Goal: Complete application form: Complete application form

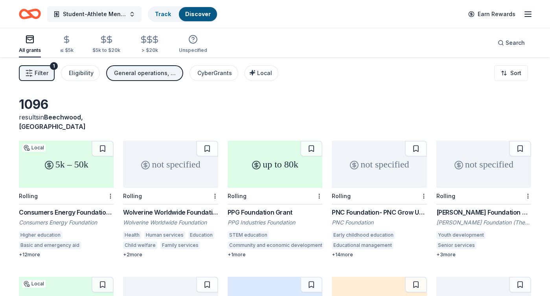
click at [117, 14] on span "Student-Athlete Mental Health Program" at bounding box center [94, 13] width 63 height 9
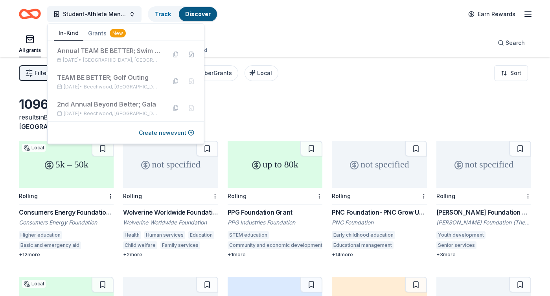
click at [63, 36] on button "In-Kind" at bounding box center [68, 33] width 29 height 15
click at [177, 108] on button at bounding box center [175, 108] width 13 height 13
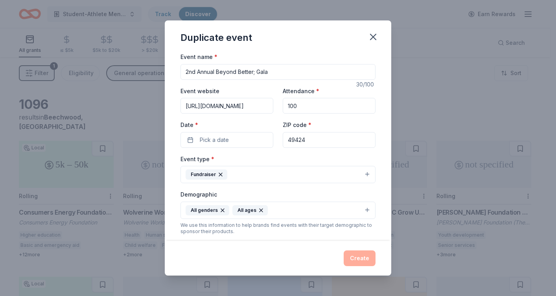
click at [187, 71] on input "2nd Annual Beyond Better; Gala" at bounding box center [277, 72] width 195 height 16
type input "3nd Annual Beyond Better; Gala"
drag, startPoint x: 261, startPoint y: 106, endPoint x: 169, endPoint y: 106, distance: 92.3
click at [169, 106] on div "Event name * 3nd Annual Beyond Better; Gala 30 /100 Event website [URL][DOMAIN_…" at bounding box center [278, 146] width 226 height 189
paste input "[URL][DOMAIN_NAME]"
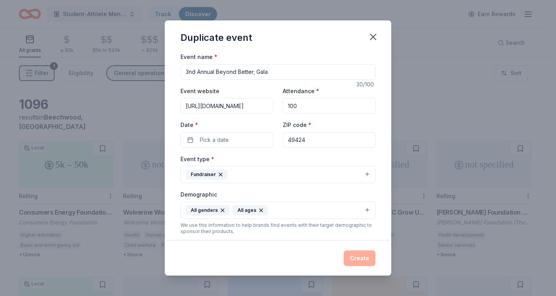
scroll to position [0, 51]
type input "[URL][DOMAIN_NAME]"
click at [221, 141] on span "Pick a date" at bounding box center [214, 139] width 29 height 9
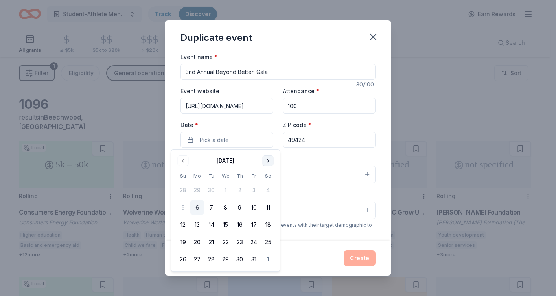
click at [266, 160] on button "Go to next month" at bounding box center [268, 160] width 11 height 11
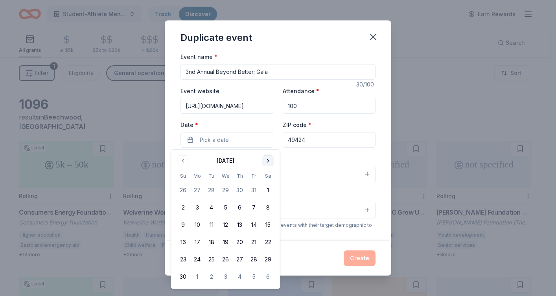
click at [266, 160] on button "Go to next month" at bounding box center [268, 160] width 11 height 11
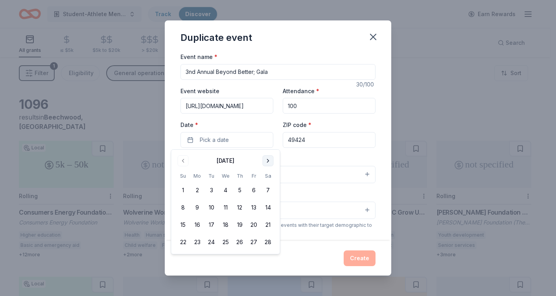
click at [266, 160] on button "Go to next month" at bounding box center [268, 160] width 11 height 11
click at [253, 190] on button "6" at bounding box center [254, 190] width 14 height 14
click at [325, 156] on div "Event type * Fundraiser" at bounding box center [277, 168] width 195 height 29
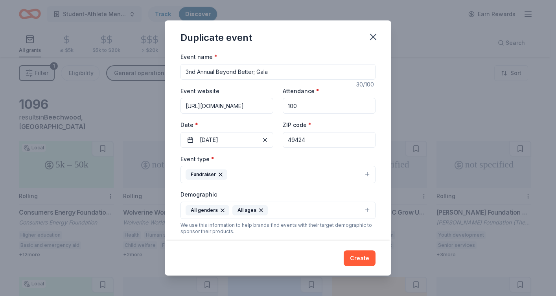
click at [288, 173] on button "Fundraiser" at bounding box center [277, 174] width 195 height 17
click at [277, 174] on button "Fundraiser" at bounding box center [277, 174] width 195 height 17
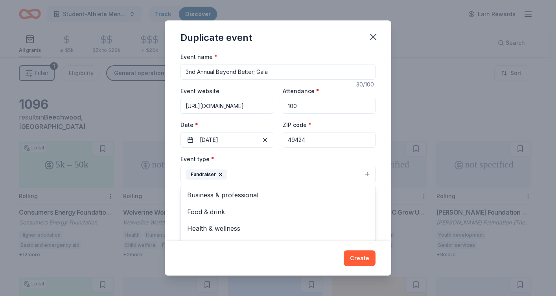
click at [360, 174] on button "Fundraiser" at bounding box center [277, 174] width 195 height 17
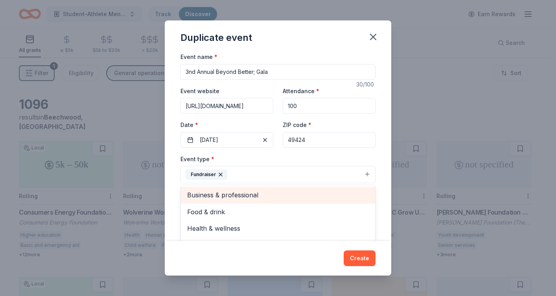
scroll to position [9, 0]
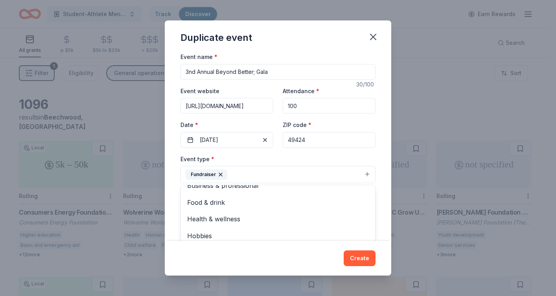
click at [376, 160] on div "Event name * 3nd Annual Beyond Better; Gala 30 /100 Event website [URL][DOMAIN_…" at bounding box center [278, 146] width 226 height 189
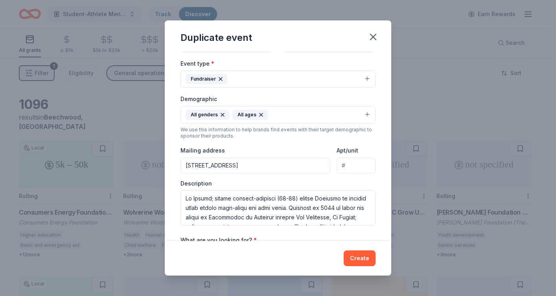
scroll to position [146, 0]
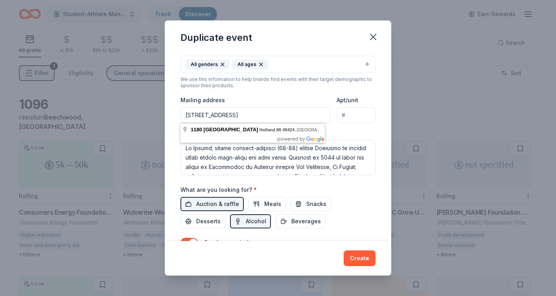
drag, startPoint x: 306, startPoint y: 114, endPoint x: 168, endPoint y: 108, distance: 138.1
click at [168, 108] on div "Event name * 3nd Annual Beyond Better; Gala 30 /100 Event website [URL][DOMAIN_…" at bounding box center [278, 146] width 226 height 189
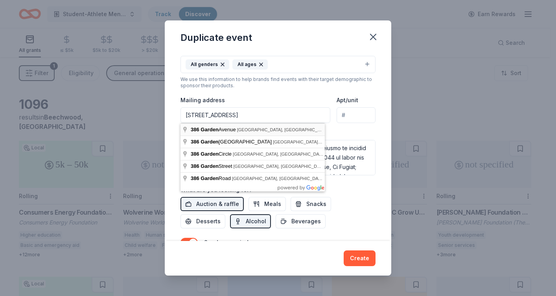
type input "[STREET_ADDRESS]"
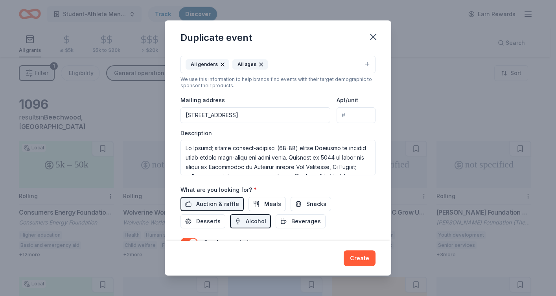
click at [233, 134] on div "Description" at bounding box center [277, 152] width 195 height 46
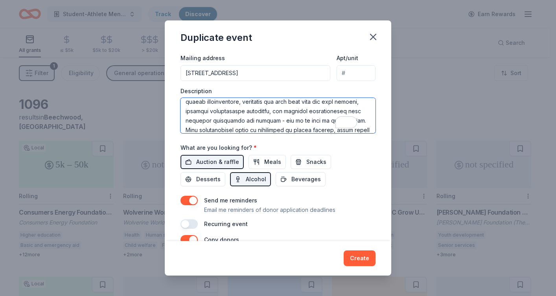
scroll to position [0, 0]
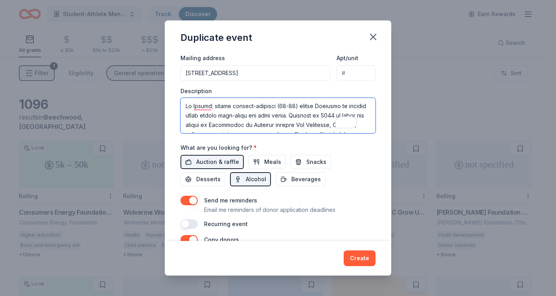
drag, startPoint x: 323, startPoint y: 127, endPoint x: 165, endPoint y: 93, distance: 160.9
click at [165, 93] on div "Event name * 3nd Annual Beyond Better; Gala 30 /100 Event website [URL][DOMAIN_…" at bounding box center [278, 146] width 226 height 189
paste textarea "Founded by [PERSON_NAME] and [PERSON_NAME], TEAM BE BETTER; provides family-cen…"
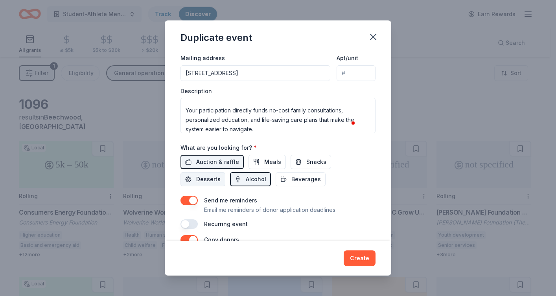
click at [209, 179] on span "Desserts" at bounding box center [208, 178] width 24 height 9
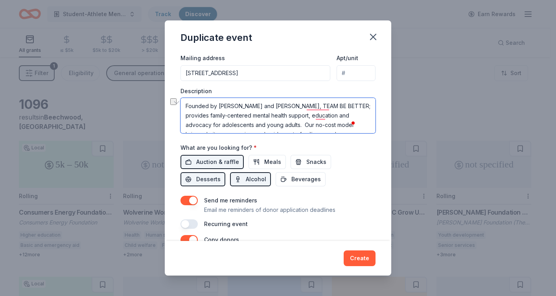
drag, startPoint x: 281, startPoint y: 106, endPoint x: 180, endPoint y: 103, distance: 101.4
click at [180, 103] on div "Event name * 3nd Annual Beyond Better; Gala 30 /100 Event website [URL][DOMAIN_…" at bounding box center [278, 146] width 226 height 189
click at [321, 114] on textarea "TEAM BE BETTER; provides family-centered mental health support, education and a…" at bounding box center [277, 115] width 195 height 35
click at [206, 125] on textarea "TEAM BE BETTER; provides family-centered mental health support, education and a…" at bounding box center [277, 115] width 195 height 35
click at [326, 109] on textarea "TEAM BE BETTER; provides family-centered mental health support, education and a…" at bounding box center [277, 115] width 195 height 35
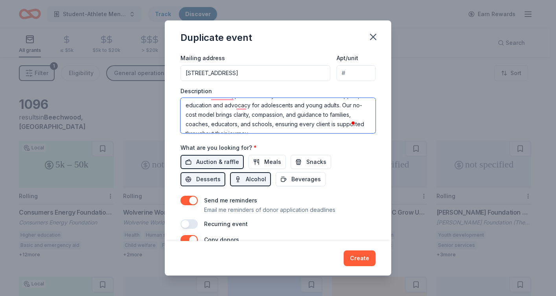
scroll to position [11, 0]
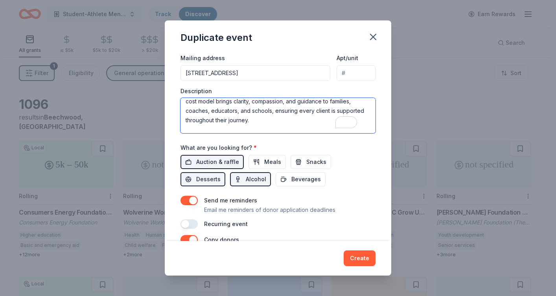
click at [294, 120] on textarea "TEAM BE BETTER; provides family-centered mental health support, education and a…" at bounding box center [277, 115] width 195 height 35
click at [257, 121] on textarea "TEAM BE BETTER; provides family-centered mental health support, education and a…" at bounding box center [277, 115] width 195 height 35
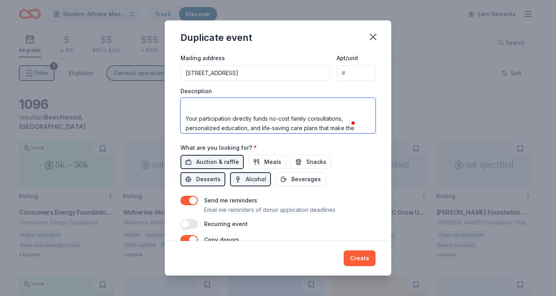
click at [240, 113] on textarea "TEAM BE BETTER; provides family-centered mental health support, education and a…" at bounding box center [277, 115] width 195 height 35
click at [286, 117] on textarea "TEAM BE BETTER; provides family-centered mental health support, education and a…" at bounding box center [277, 115] width 195 height 35
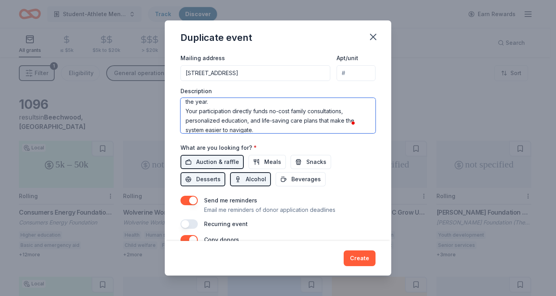
drag, startPoint x: 200, startPoint y: 110, endPoint x: 183, endPoint y: 110, distance: 17.3
click at [183, 110] on textarea "TEAM BE BETTER; provides family-centered mental health support, education and a…" at bounding box center [277, 115] width 195 height 35
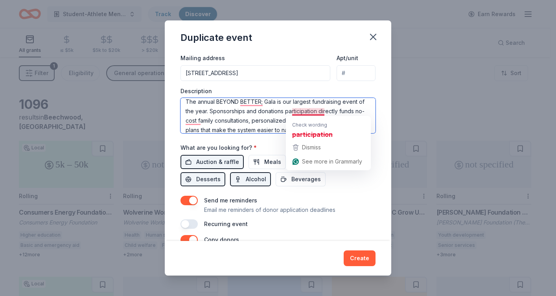
drag, startPoint x: 326, startPoint y: 113, endPoint x: 292, endPoint y: 113, distance: 34.2
click at [292, 113] on textarea "TEAM BE BETTER; provides family-centered mental health support, education and a…" at bounding box center [277, 115] width 195 height 35
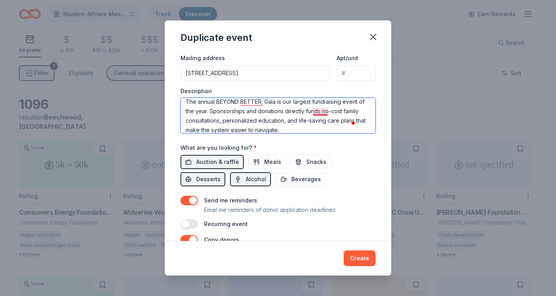
click at [326, 112] on textarea "TEAM BE BETTER; provides family-centered mental health support, education and a…" at bounding box center [277, 115] width 195 height 35
drag, startPoint x: 307, startPoint y: 130, endPoint x: 292, endPoint y: 110, distance: 25.5
click at [292, 110] on textarea "TEAM BE BETTER; provides family-centered mental health support, education and a…" at bounding box center [277, 115] width 195 height 35
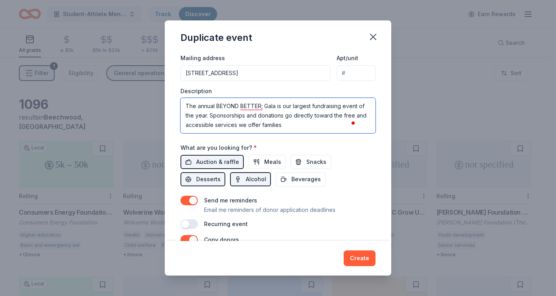
click at [310, 122] on textarea "TEAM BE BETTER; provides family-centered mental health support, education and a…" at bounding box center [277, 115] width 195 height 35
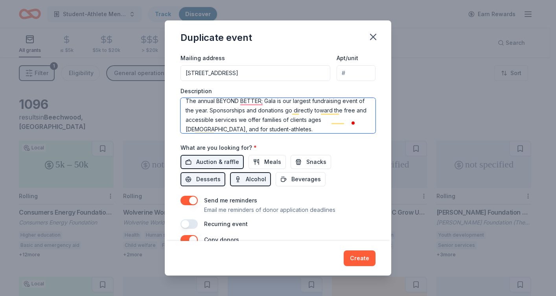
click at [262, 108] on textarea "TEAM BE BETTER; provides family-centered mental health support, education and a…" at bounding box center [277, 115] width 195 height 35
drag, startPoint x: 320, startPoint y: 111, endPoint x: 299, endPoint y: 111, distance: 21.2
click at [299, 111] on textarea "TEAM BE BETTER; provides family-centered mental health support, education and a…" at bounding box center [277, 115] width 195 height 35
drag, startPoint x: 349, startPoint y: 111, endPoint x: 292, endPoint y: 110, distance: 57.4
click at [292, 110] on textarea "TEAM BE BETTER; provides family-centered mental health support, education and a…" at bounding box center [277, 115] width 195 height 35
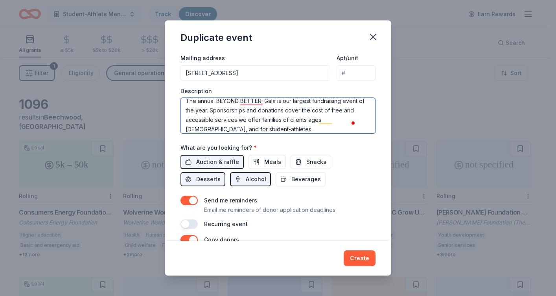
click at [246, 119] on textarea "TEAM BE BETTER; provides family-centered mental health support, education and a…" at bounding box center [277, 115] width 195 height 35
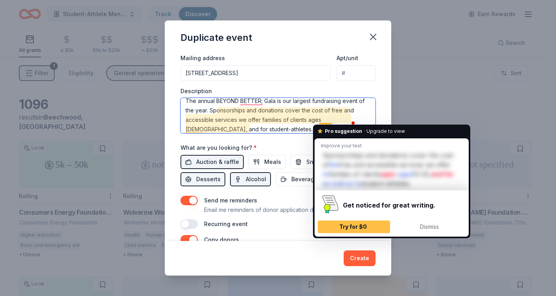
click at [318, 120] on textarea "TEAM BE BETTER; provides family-centered mental health support, education and a…" at bounding box center [277, 115] width 195 height 35
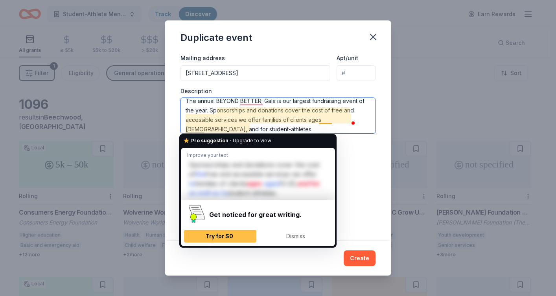
drag, startPoint x: 205, startPoint y: 129, endPoint x: 196, endPoint y: 129, distance: 8.7
click at [196, 129] on textarea "TEAM BE BETTER; provides family-centered mental health support, education and a…" at bounding box center [277, 115] width 195 height 35
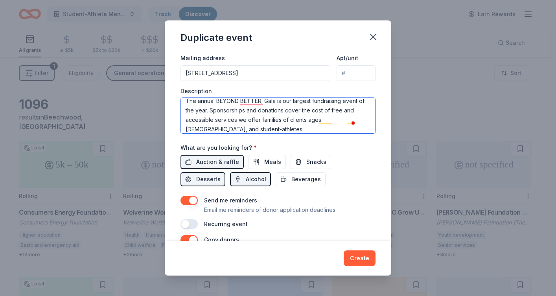
click at [268, 127] on textarea "TEAM BE BETTER; provides family-centered mental health support, education and a…" at bounding box center [277, 115] width 195 height 35
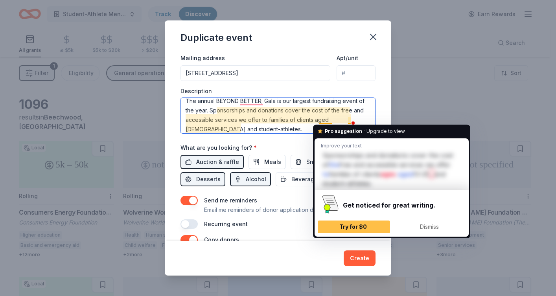
scroll to position [62, 0]
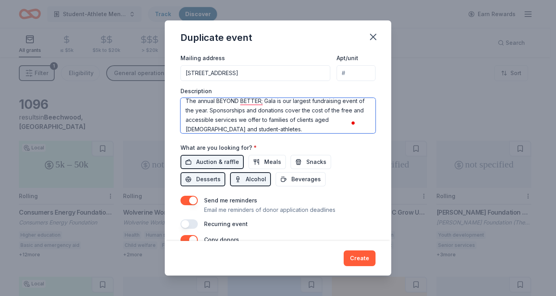
click at [303, 125] on textarea "TEAM BE BETTER; provides family-centered mental health support, education and a…" at bounding box center [277, 115] width 195 height 35
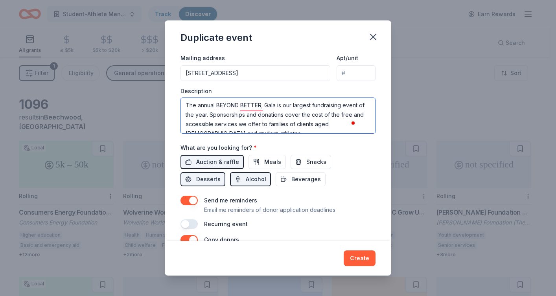
scroll to position [57, 0]
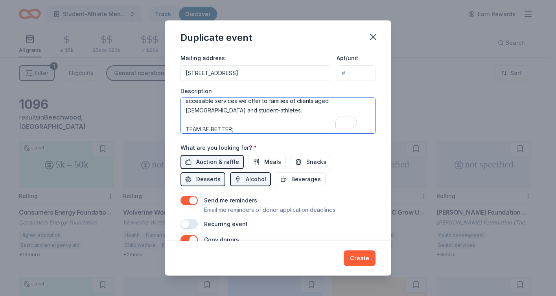
click at [185, 127] on textarea "TEAM BE BETTER; provides family-centered mental health support, education and a…" at bounding box center [277, 115] width 195 height 35
click at [325, 130] on textarea "TEAM BE BETTER; provides family-centered mental health support, education and a…" at bounding box center [277, 115] width 195 height 35
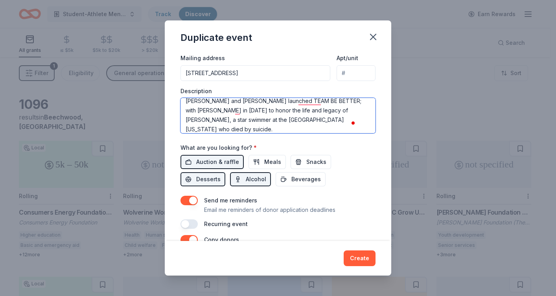
click at [257, 121] on textarea "TEAM BE BETTER; provides family-centered mental health support, education and a…" at bounding box center [277, 115] width 195 height 35
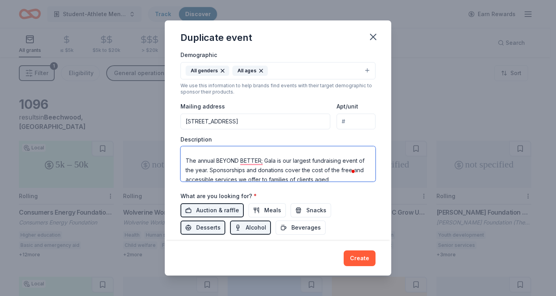
click at [235, 151] on textarea "TEAM BE BETTER; provides family-centered mental health support, education and a…" at bounding box center [277, 163] width 195 height 35
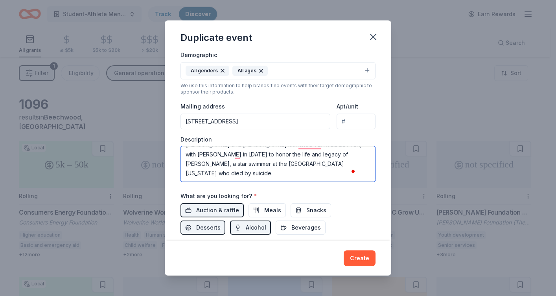
click at [229, 175] on textarea "TEAM BE BETTER; provides family-centered mental health support, education and a…" at bounding box center [277, 163] width 195 height 35
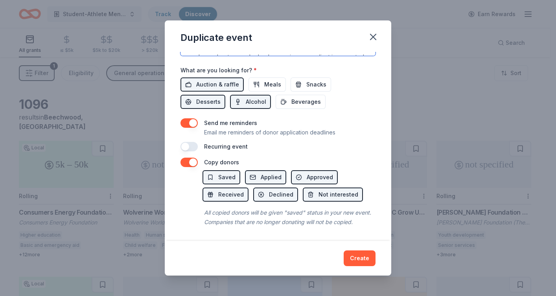
scroll to position [275, 0]
type textarea "TEAM BE BETTER; provides family-centered mental health support, education and a…"
click at [361, 257] on button "Create" at bounding box center [359, 258] width 32 height 16
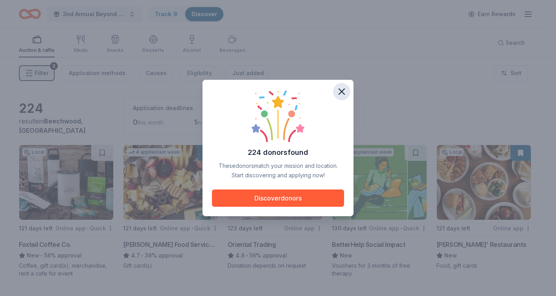
click at [340, 90] on icon "button" at bounding box center [342, 92] width 6 height 6
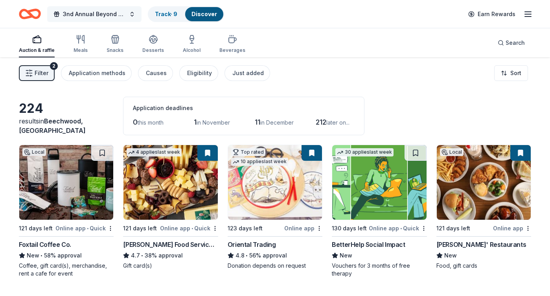
click at [108, 13] on span "3nd Annual Beyond Better; Gala" at bounding box center [94, 13] width 63 height 9
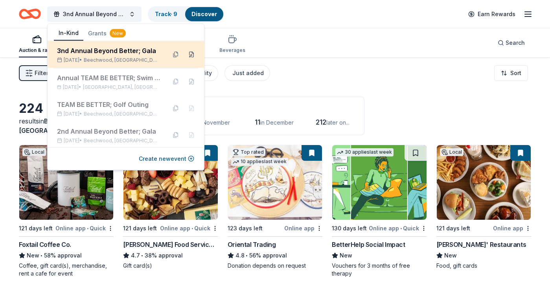
click at [187, 55] on button at bounding box center [191, 54] width 13 height 13
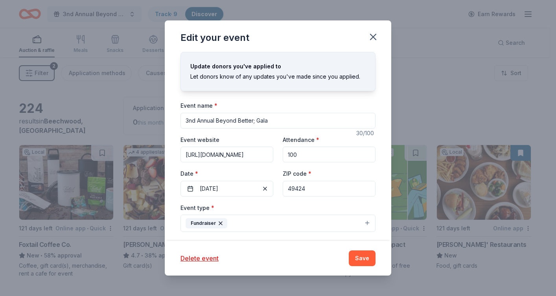
click at [195, 120] on input "3nd Annual Beyond Better; Gala" at bounding box center [277, 121] width 195 height 16
click at [296, 122] on input "Third Annual Beyond Better; Gala" at bounding box center [277, 121] width 195 height 16
drag, startPoint x: 279, startPoint y: 121, endPoint x: 220, endPoint y: 121, distance: 58.6
click at [220, 121] on input "Third Annual Beyond Better; Gala" at bounding box center [277, 121] width 195 height 16
type input "Third Annual BEYOND BETTER; Gala"
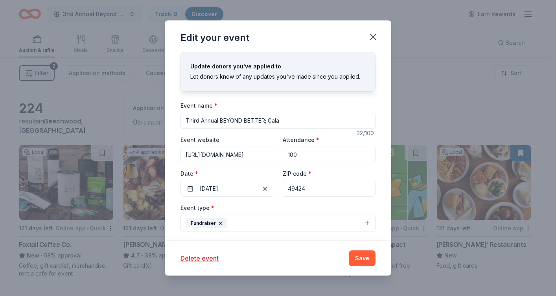
click at [378, 169] on div "Update donors you've applied to Let donors know of any updates you've made sinc…" at bounding box center [278, 146] width 226 height 189
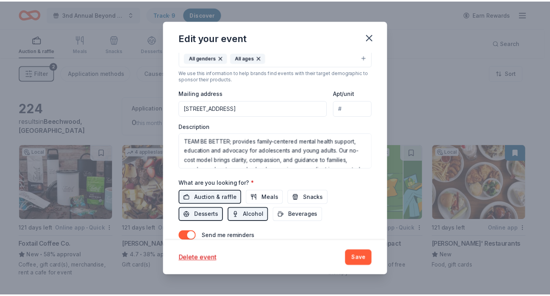
scroll to position [237, 0]
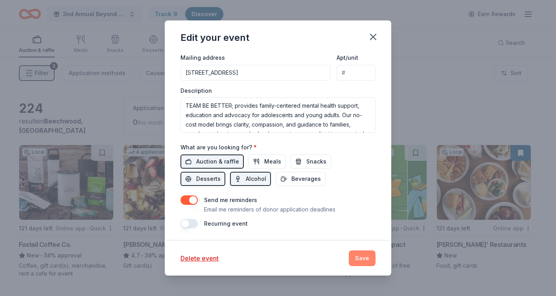
click at [367, 261] on button "Save" at bounding box center [362, 258] width 27 height 16
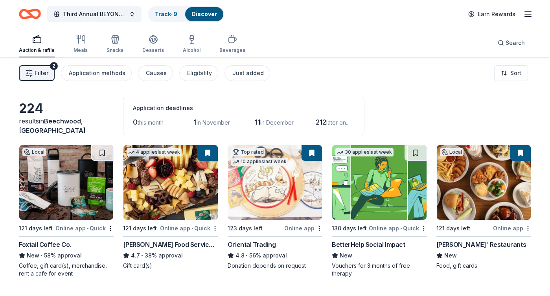
click at [76, 107] on div "224 results in [GEOGRAPHIC_DATA], [GEOGRAPHIC_DATA] Application deadlines 0 thi…" at bounding box center [275, 116] width 512 height 39
click at [241, 73] on div "Just added" at bounding box center [247, 72] width 31 height 9
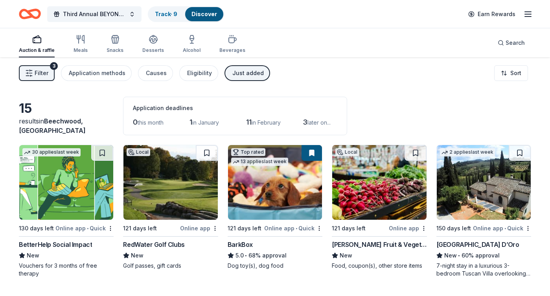
click at [164, 245] on div "RedWater Golf Clubs" at bounding box center [153, 244] width 61 height 9
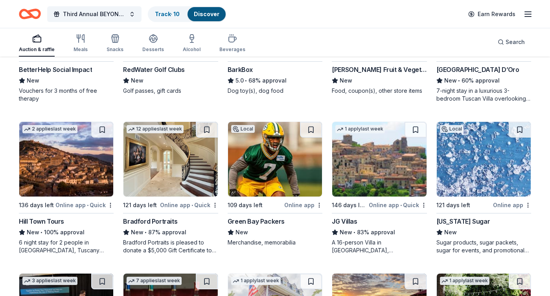
scroll to position [194, 0]
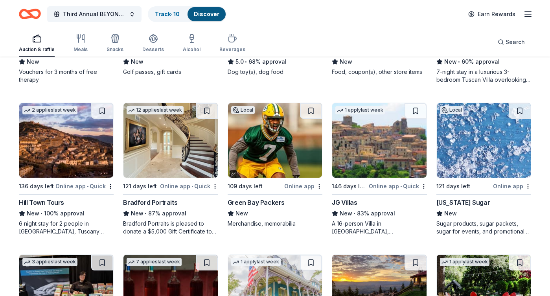
click at [270, 202] on div "Green Bay Packers" at bounding box center [256, 202] width 57 height 9
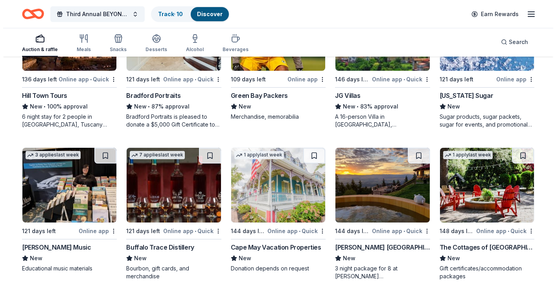
scroll to position [0, 0]
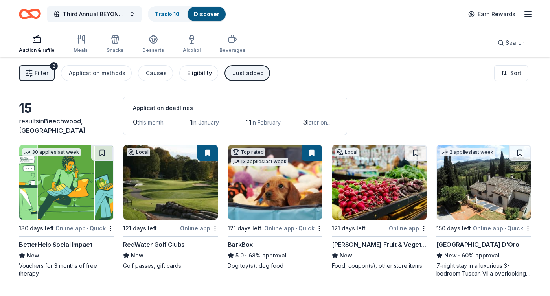
click at [195, 74] on div "Eligibility" at bounding box center [199, 72] width 25 height 9
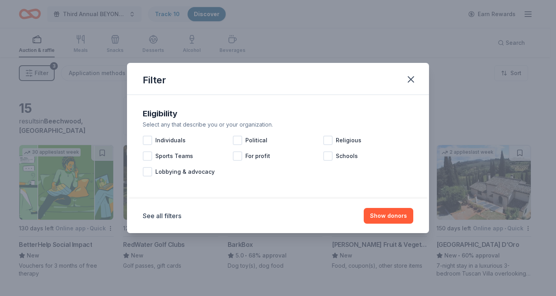
click at [93, 90] on div "Filter Eligibility Select any that describe you or your organization. Individua…" at bounding box center [278, 148] width 556 height 296
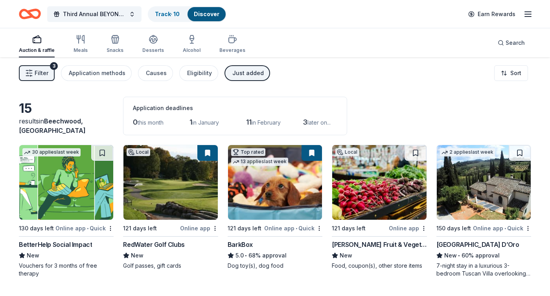
click at [42, 74] on span "Filter" at bounding box center [42, 72] width 14 height 9
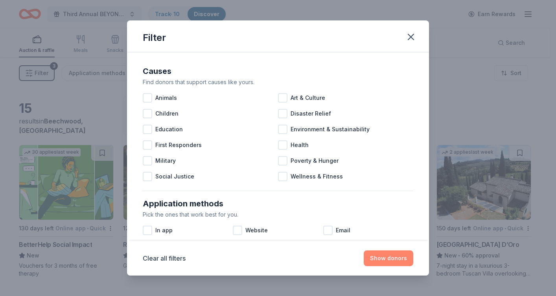
click at [395, 259] on button "Show donors" at bounding box center [388, 258] width 50 height 16
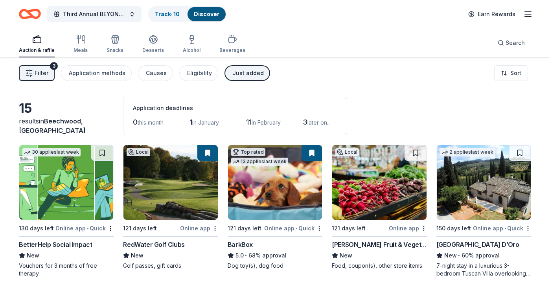
click at [35, 46] on div "Auction & raffle" at bounding box center [37, 44] width 36 height 19
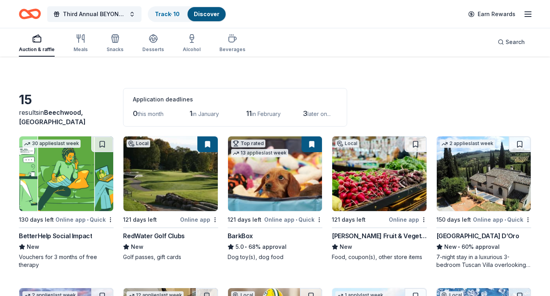
scroll to position [9, 0]
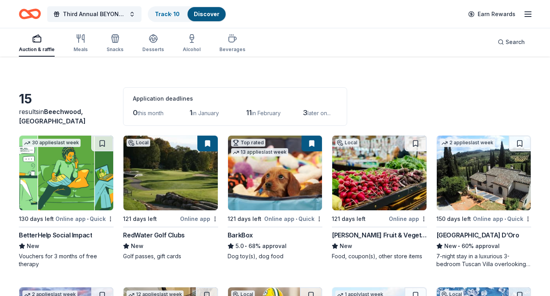
click at [207, 8] on div "Discover" at bounding box center [206, 14] width 38 height 14
click at [206, 17] on link "Discover" at bounding box center [207, 14] width 26 height 7
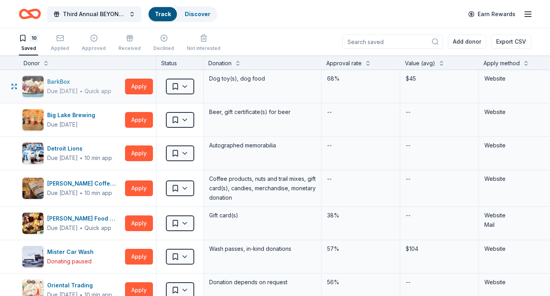
scroll to position [0, 0]
click at [111, 86] on div "Due [DATE] ∙ Quick app" at bounding box center [79, 90] width 64 height 9
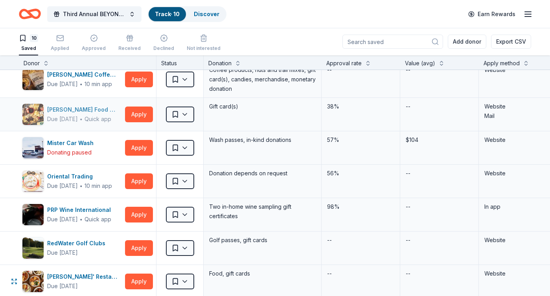
scroll to position [0, 0]
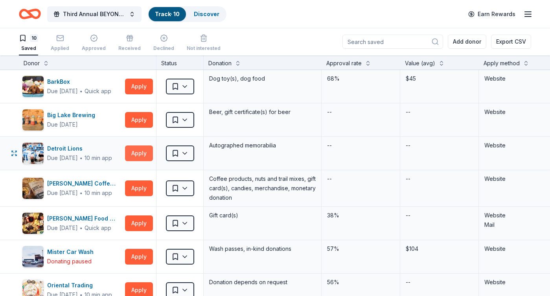
click at [145, 151] on button "Apply" at bounding box center [139, 153] width 28 height 16
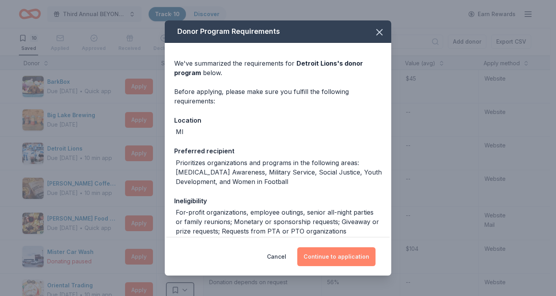
click at [346, 258] on button "Continue to application" at bounding box center [336, 256] width 78 height 19
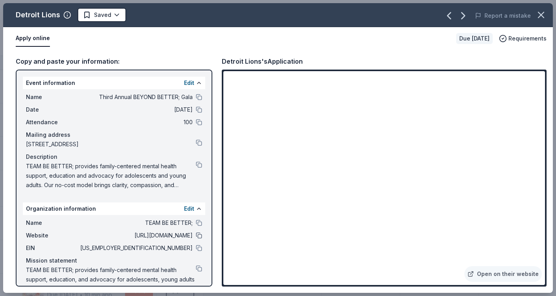
click at [196, 237] on button at bounding box center [199, 235] width 6 height 6
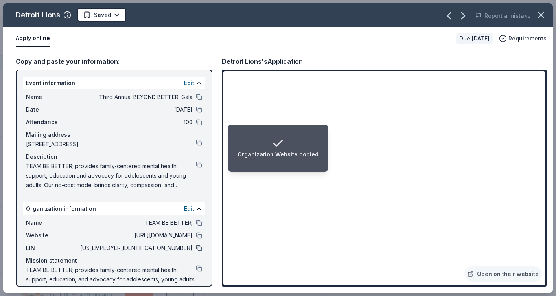
click at [196, 246] on button at bounding box center [199, 248] width 6 height 6
click at [196, 163] on button at bounding box center [199, 165] width 6 height 6
click at [196, 97] on button at bounding box center [199, 97] width 6 height 6
click at [196, 164] on button at bounding box center [199, 165] width 6 height 6
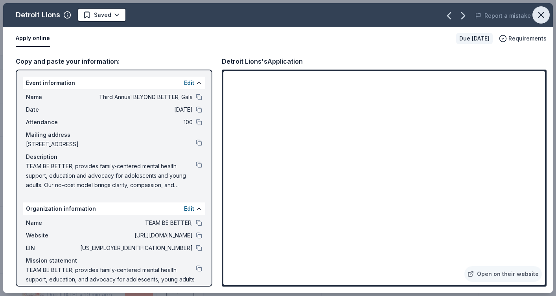
click at [539, 14] on icon "button" at bounding box center [540, 14] width 11 height 11
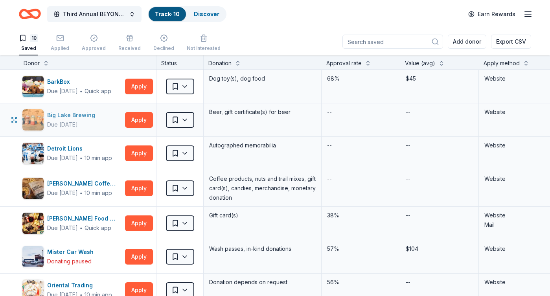
click at [70, 117] on div "Big Lake Brewing" at bounding box center [72, 114] width 51 height 9
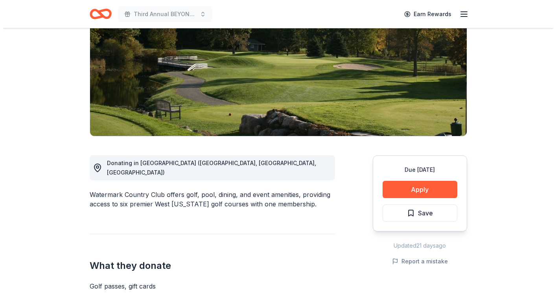
scroll to position [142, 0]
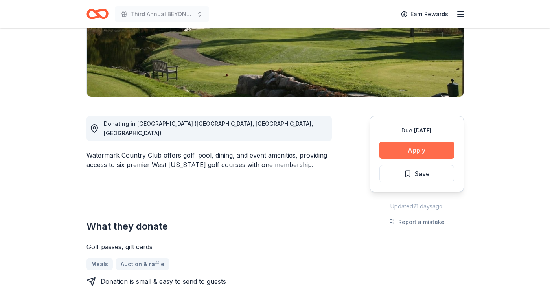
click at [414, 151] on button "Apply" at bounding box center [416, 149] width 75 height 17
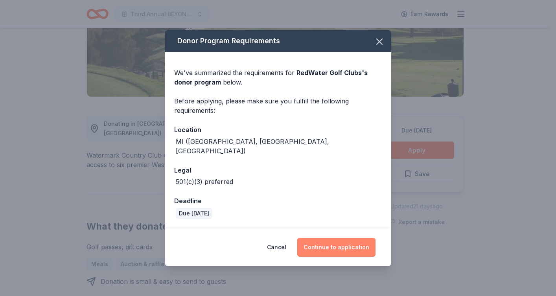
click at [342, 238] on button "Continue to application" at bounding box center [336, 247] width 78 height 19
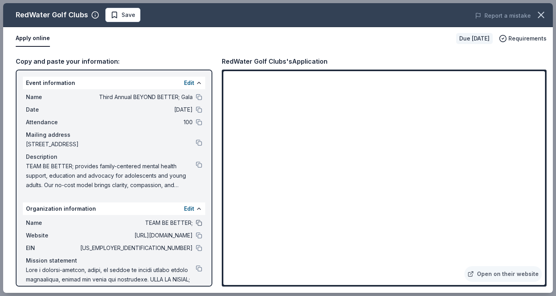
click at [196, 224] on button at bounding box center [199, 223] width 6 height 6
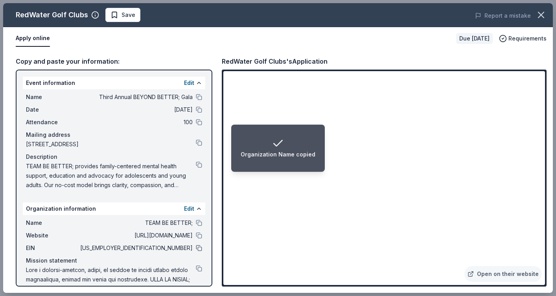
click at [196, 249] on button at bounding box center [199, 248] width 6 height 6
click at [184, 210] on button "Edit" at bounding box center [189, 208] width 10 height 9
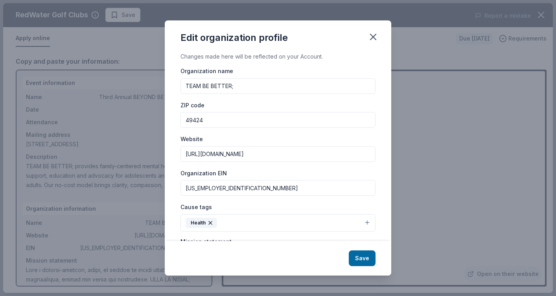
drag, startPoint x: 245, startPoint y: 154, endPoint x: 205, endPoint y: 154, distance: 40.1
click at [205, 154] on input "[URL][DOMAIN_NAME]" at bounding box center [277, 154] width 195 height 16
type input "[URL][DOMAIN_NAME]"
click at [378, 171] on div "Changes made here will be reflected on your Account. Organization name TEAM BE …" at bounding box center [278, 146] width 226 height 189
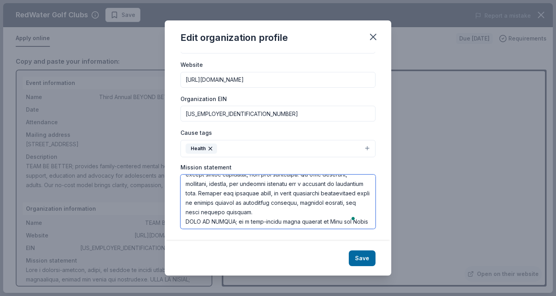
scroll to position [0, 0]
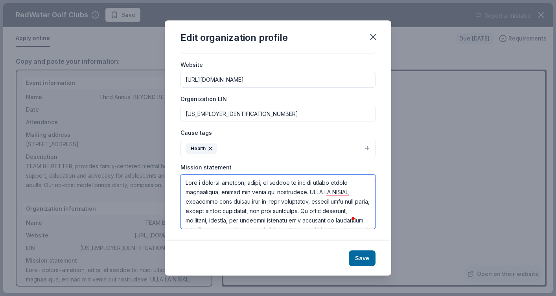
drag, startPoint x: 231, startPoint y: 220, endPoint x: 169, endPoint y: 151, distance: 92.4
click at [169, 151] on div "Changes made here will be reflected on your Account. Organization name TEAM BE …" at bounding box center [278, 146] width 226 height 189
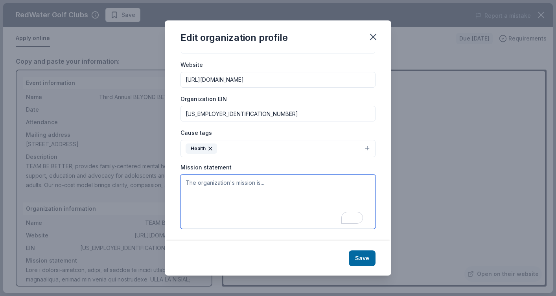
type textarea "v"
paste textarea "TEAM BE BETTER; provides family-centered mental health support, education, and …"
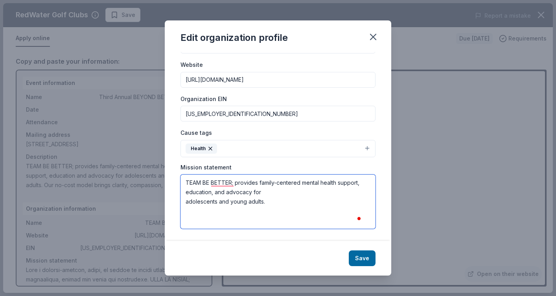
paste textarea "To teach what family-centered mental health care excellence looks like through …"
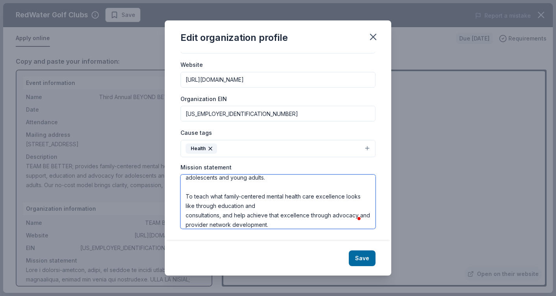
scroll to position [24, 0]
click at [285, 203] on textarea "TEAM BE BETTER; provides family-centered mental health support, education, and …" at bounding box center [277, 201] width 195 height 54
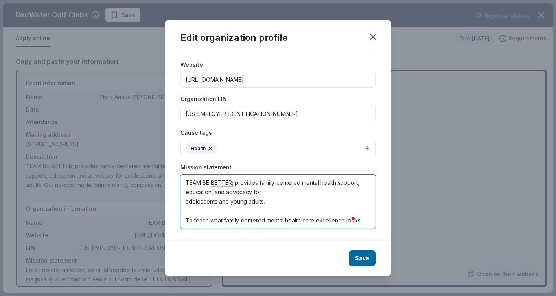
click at [186, 202] on textarea "TEAM BE BETTER; provides family-centered mental health support, education, and …" at bounding box center [277, 201] width 195 height 54
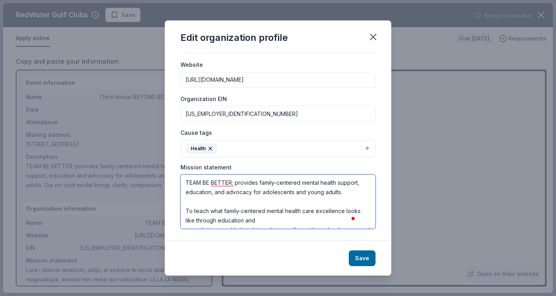
click at [329, 193] on textarea "TEAM BE BETTER; provides family-centered mental health support, education, and …" at bounding box center [277, 201] width 195 height 54
click at [352, 193] on textarea "TEAM BE BETTER; provides family-centered mental health support, education, and …" at bounding box center [277, 201] width 195 height 54
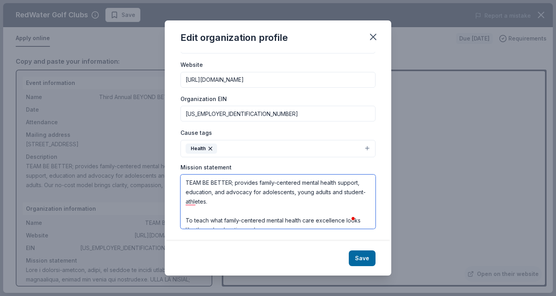
click at [293, 202] on textarea "TEAM BE BETTER; provides family-centered mental health support, education, and …" at bounding box center [277, 201] width 195 height 54
click at [351, 193] on textarea "TEAM BE BETTER; provides family-centered mental health support, education, and …" at bounding box center [277, 201] width 195 height 54
click at [234, 211] on textarea "TEAM BE BETTER; provides family-centered mental health support, education, and …" at bounding box center [277, 201] width 195 height 54
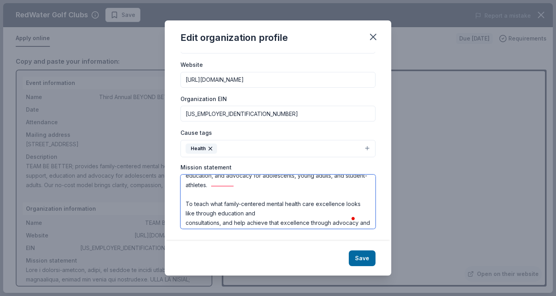
scroll to position [22, 0]
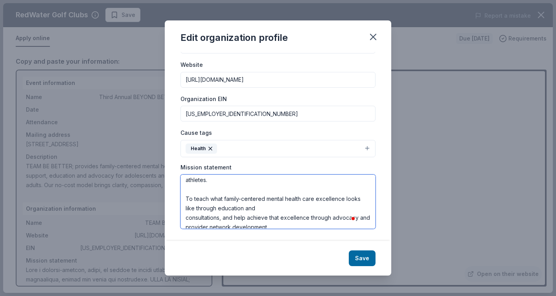
drag, startPoint x: 193, startPoint y: 198, endPoint x: 183, endPoint y: 198, distance: 10.2
click at [183, 198] on textarea "TEAM BE BETTER; provides family-centered mental health support, education, and …" at bounding box center [277, 201] width 195 height 54
click at [318, 202] on textarea "TEAM BE BETTER; provides family-centered mental health support, education, and …" at bounding box center [277, 201] width 195 height 54
click at [186, 218] on textarea "TEAM BE BETTER; provides family-centered mental health support, education, and …" at bounding box center [277, 201] width 195 height 54
click at [250, 225] on textarea "TEAM BE BETTER; provides family-centered mental health support, education, and …" at bounding box center [277, 201] width 195 height 54
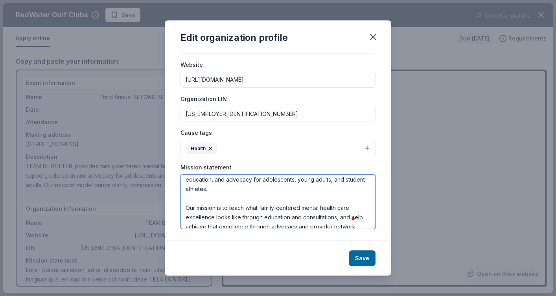
scroll to position [12, 0]
click at [231, 199] on textarea "TEAM BE BETTER; provides family-centered mental health support, education, and …" at bounding box center [277, 201] width 195 height 54
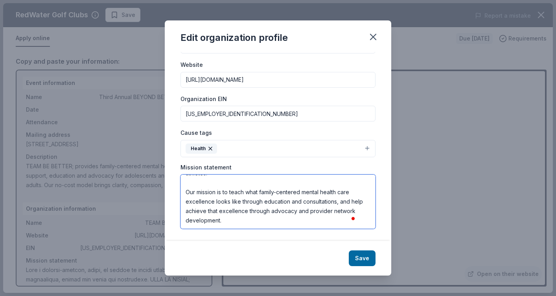
click at [268, 222] on textarea "TEAM BE BETTER; provides family-centered mental health support, education, and …" at bounding box center [277, 201] width 195 height 54
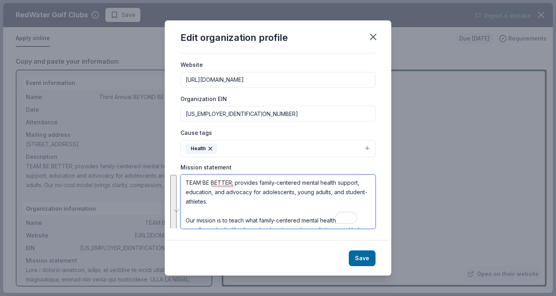
drag, startPoint x: 235, startPoint y: 215, endPoint x: 172, endPoint y: 163, distance: 82.3
click at [173, 163] on div "Changes made here will be reflected on your Account. Organization name TEAM BE …" at bounding box center [278, 146] width 226 height 189
paste textarea "adolescents, young adults and student-athletes. Our no-cost care model, develop…"
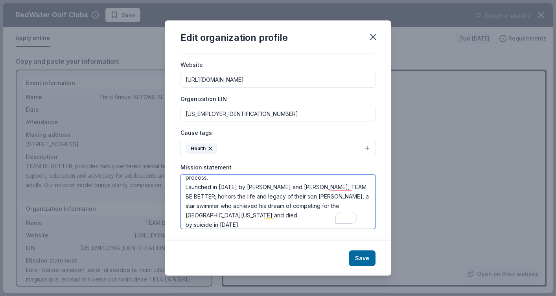
click at [253, 200] on textarea "TEAM BE BETTER; provides family-centered mental health support, education, and …" at bounding box center [277, 201] width 195 height 54
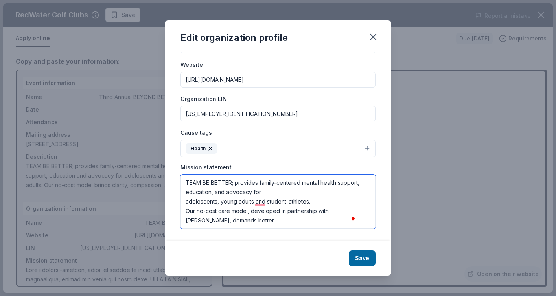
click at [184, 202] on textarea "TEAM BE BETTER; provides family-centered mental health support, education, and …" at bounding box center [277, 201] width 195 height 54
click at [185, 209] on textarea "TEAM BE BETTER; provides family-centered mental health support, education, and …" at bounding box center [277, 201] width 195 height 54
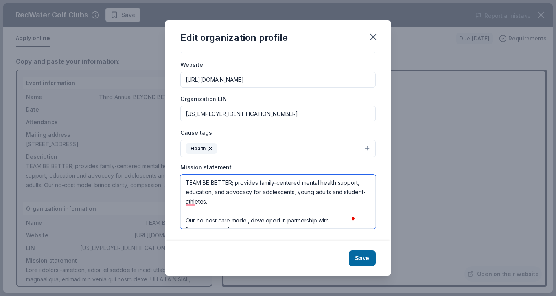
click at [235, 213] on textarea "TEAM BE BETTER; provides family-centered mental health support, education, and …" at bounding box center [277, 201] width 195 height 54
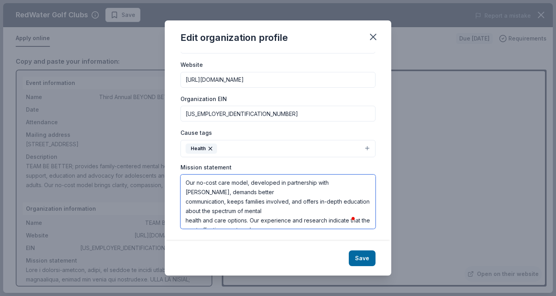
click at [185, 202] on textarea "TEAM BE BETTER; provides family-centered mental health support, education, and …" at bounding box center [277, 201] width 195 height 54
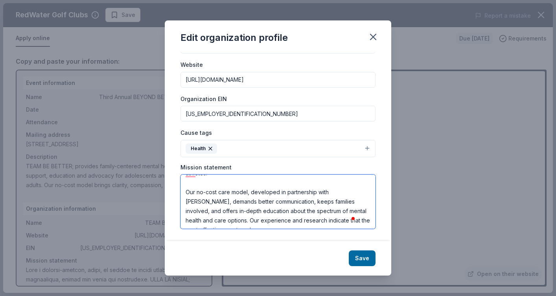
click at [245, 220] on textarea "TEAM BE BETTER; provides family-centered mental health support, education, and …" at bounding box center [277, 201] width 195 height 54
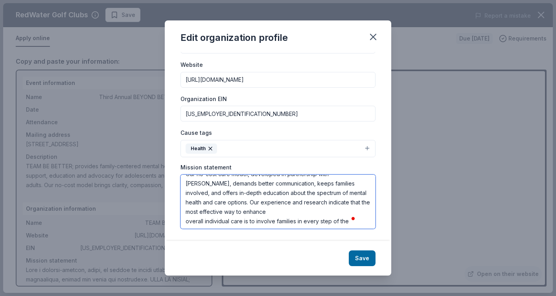
click at [185, 211] on textarea "TEAM BE BETTER; provides family-centered mental health support, education, and …" at bounding box center [277, 201] width 195 height 54
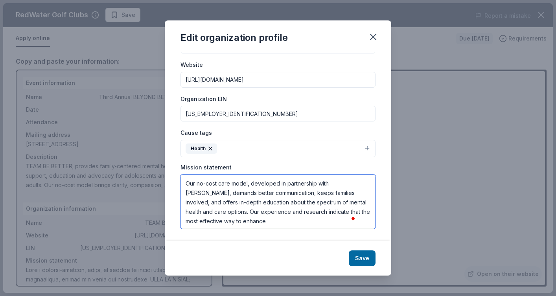
click at [262, 213] on textarea "TEAM BE BETTER; provides family-centered mental health support, education, and …" at bounding box center [277, 201] width 195 height 54
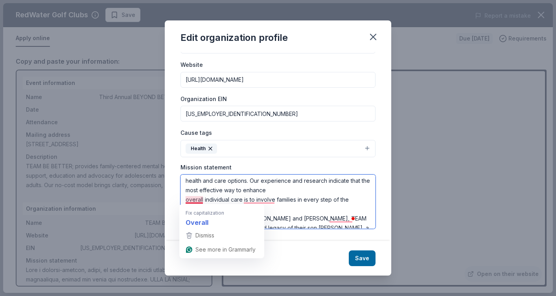
click at [186, 199] on textarea "TEAM BE BETTER; provides family-centered mental health support, education, and …" at bounding box center [277, 201] width 195 height 54
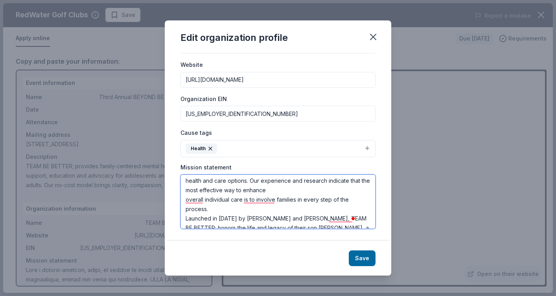
drag, startPoint x: 203, startPoint y: 200, endPoint x: 178, endPoint y: 200, distance: 25.2
click at [178, 200] on div "Changes made here will be reflected on your Account. Organization name TEAM BE …" at bounding box center [278, 146] width 226 height 189
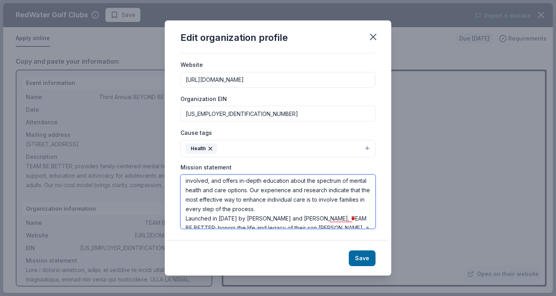
click at [186, 208] on textarea "TEAM BE BETTER; provides family-centered mental health support, education, and …" at bounding box center [277, 201] width 195 height 54
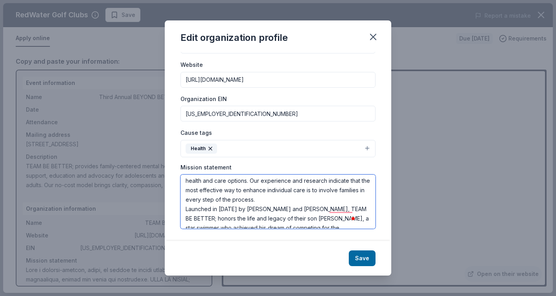
drag, startPoint x: 350, startPoint y: 200, endPoint x: 278, endPoint y: 200, distance: 71.9
click at [278, 200] on textarea "TEAM BE BETTER; provides family-centered mental health support, education, and …" at bounding box center [277, 201] width 195 height 54
click at [184, 210] on textarea "TEAM BE BETTER; provides family-centered mental health support, education, and …" at bounding box center [277, 201] width 195 height 54
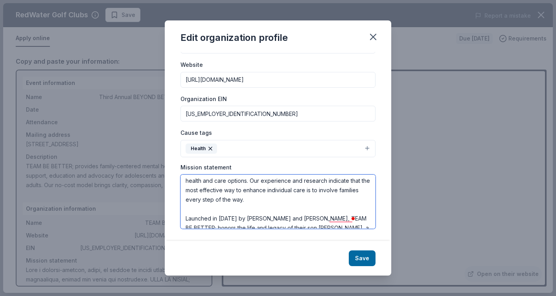
click at [222, 211] on textarea "TEAM BE BETTER; provides family-centered mental health support, education, and …" at bounding box center [277, 201] width 195 height 54
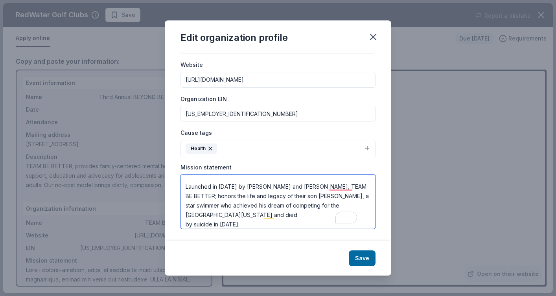
click at [185, 206] on textarea "TEAM BE BETTER; provides family-centered mental health support, education, and …" at bounding box center [277, 201] width 195 height 54
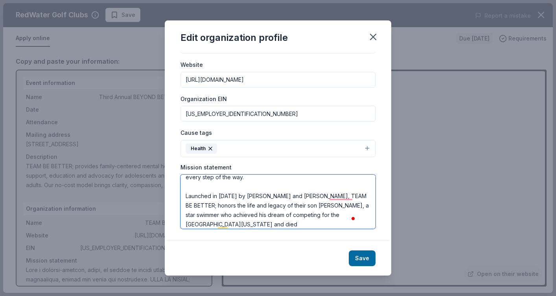
click at [266, 219] on textarea "TEAM BE BETTER; provides family-centered mental health support, education, and …" at bounding box center [277, 201] width 195 height 54
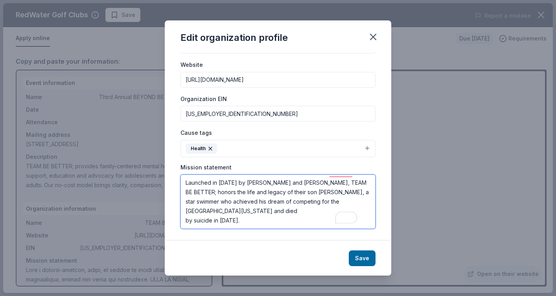
click at [186, 211] on textarea "TEAM BE BETTER; provides family-centered mental health support, education, and …" at bounding box center [277, 201] width 195 height 54
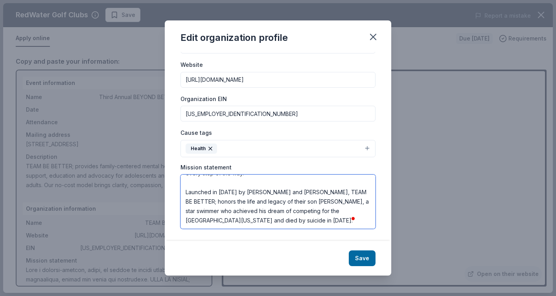
click at [220, 221] on textarea "TEAM BE BETTER; provides family-centered mental health support, education, and …" at bounding box center [277, 201] width 195 height 54
click at [305, 222] on textarea "TEAM BE BETTER; provides family-centered mental health support, education, and …" at bounding box center [277, 201] width 195 height 54
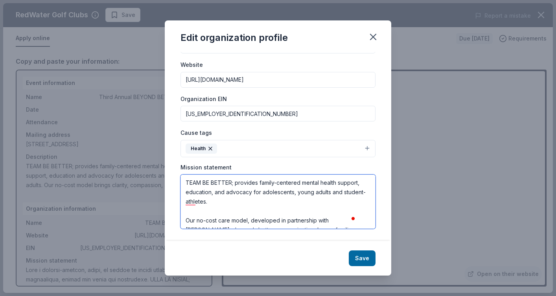
type textarea "TEAM BE BETTER; provides family-centered mental health support, education, and …"
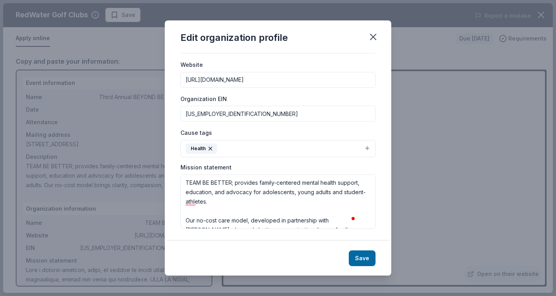
click at [269, 146] on button "Health" at bounding box center [277, 148] width 195 height 17
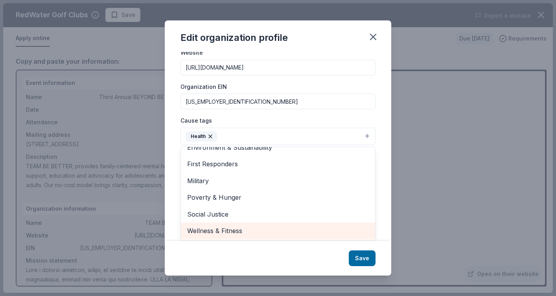
click at [336, 229] on span "Wellness & Fitness" at bounding box center [278, 231] width 182 height 10
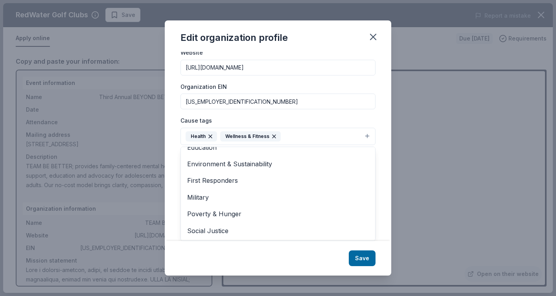
click at [367, 263] on div "Edit organization profile Changes made here will be reflected on your Account. …" at bounding box center [278, 147] width 226 height 255
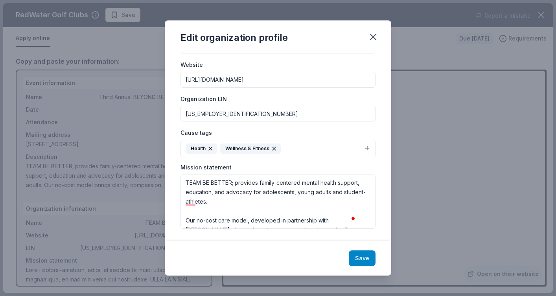
click at [366, 259] on button "Save" at bounding box center [362, 258] width 27 height 16
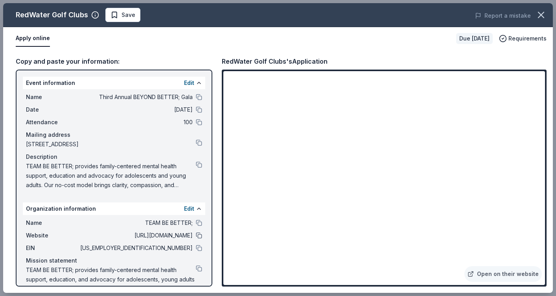
click at [196, 235] on button at bounding box center [199, 235] width 6 height 6
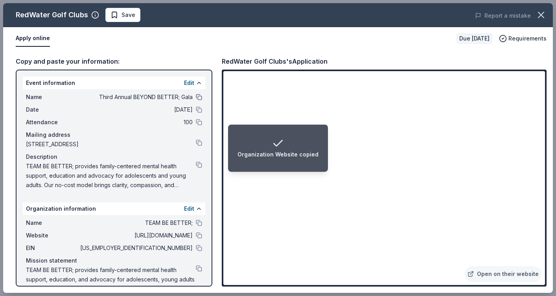
click at [196, 95] on button at bounding box center [199, 97] width 6 height 6
click at [196, 162] on button at bounding box center [199, 165] width 6 height 6
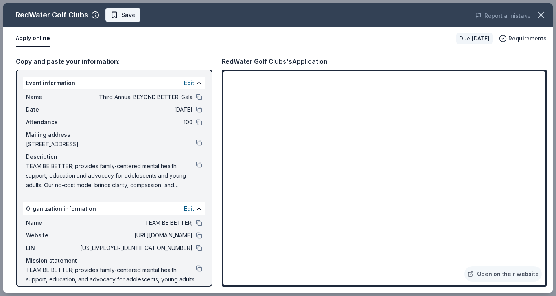
click at [120, 10] on span "Save" at bounding box center [122, 14] width 25 height 9
click at [541, 14] on icon "button" at bounding box center [541, 15] width 6 height 6
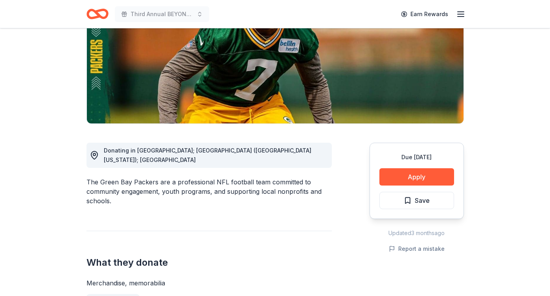
scroll to position [171, 0]
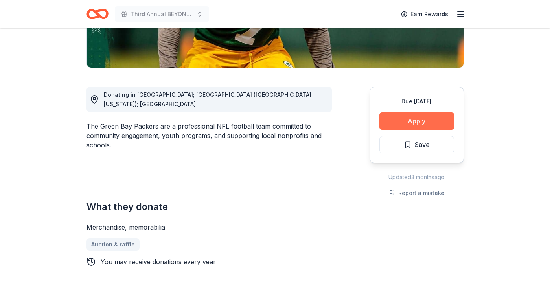
click at [392, 123] on button "Apply" at bounding box center [416, 120] width 75 height 17
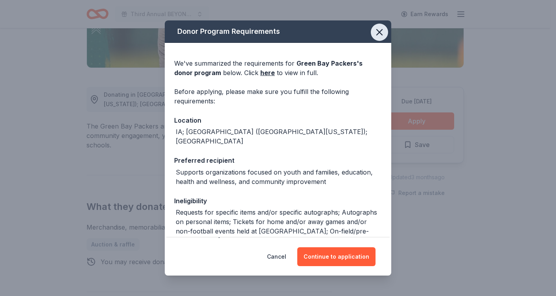
click at [375, 33] on icon "button" at bounding box center [379, 32] width 11 height 11
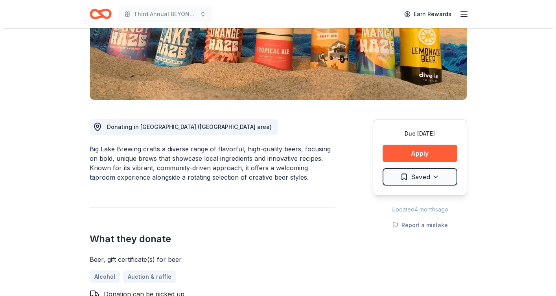
scroll to position [151, 0]
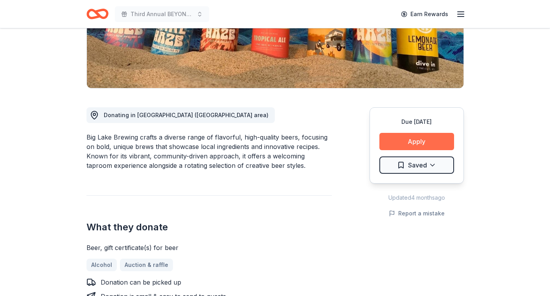
click at [411, 143] on button "Apply" at bounding box center [416, 141] width 75 height 17
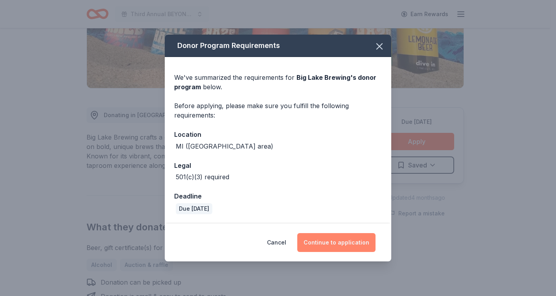
click at [330, 242] on button "Continue to application" at bounding box center [336, 242] width 78 height 19
